Goal: Navigation & Orientation: Understand site structure

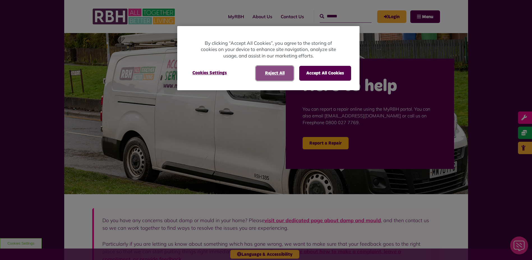
click at [285, 76] on button "Reject All" at bounding box center [275, 73] width 38 height 15
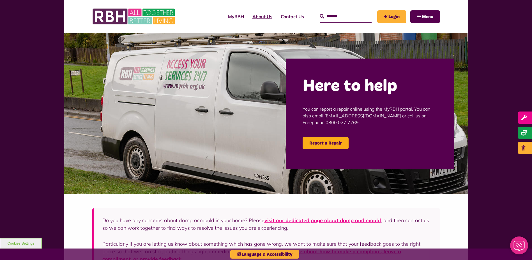
click at [256, 16] on link "About Us" at bounding box center [262, 16] width 28 height 15
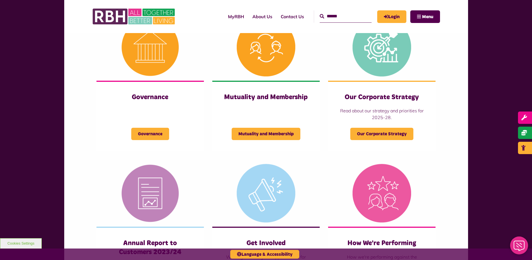
scroll to position [252, 0]
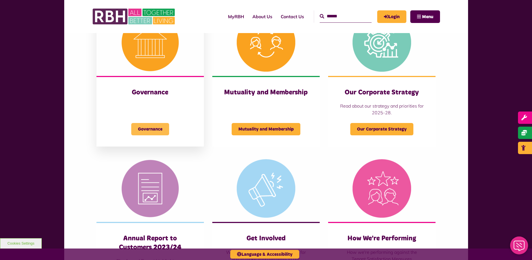
click at [154, 126] on span "Governance" at bounding box center [150, 129] width 38 height 12
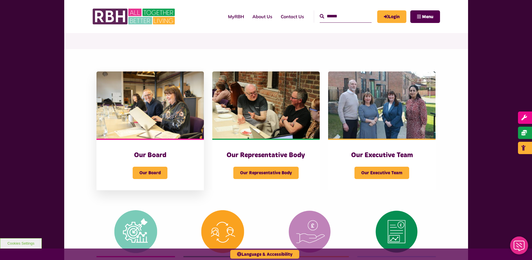
scroll to position [56, 0]
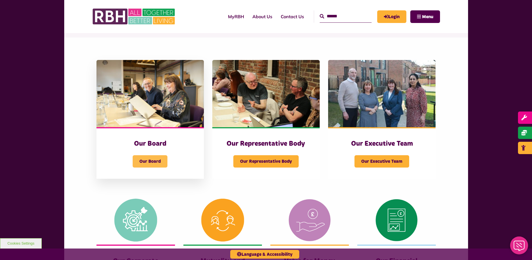
click at [155, 163] on span "Our Board" at bounding box center [150, 161] width 35 height 12
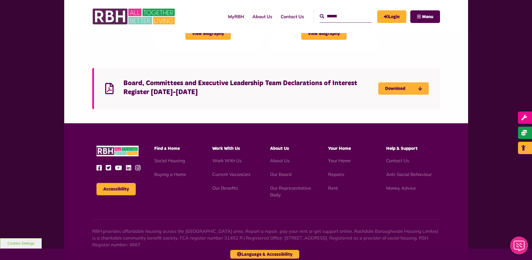
scroll to position [1402, 0]
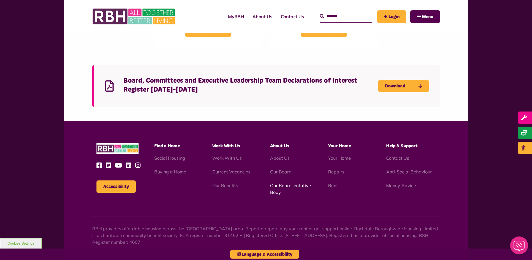
click at [278, 183] on link "Our Representative Body" at bounding box center [290, 189] width 41 height 12
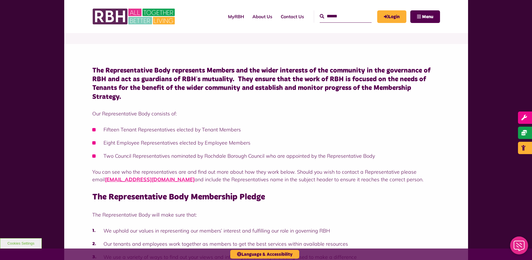
scroll to position [84, 0]
click at [250, 20] on link "About Us" at bounding box center [262, 16] width 28 height 15
